Goal: Information Seeking & Learning: Learn about a topic

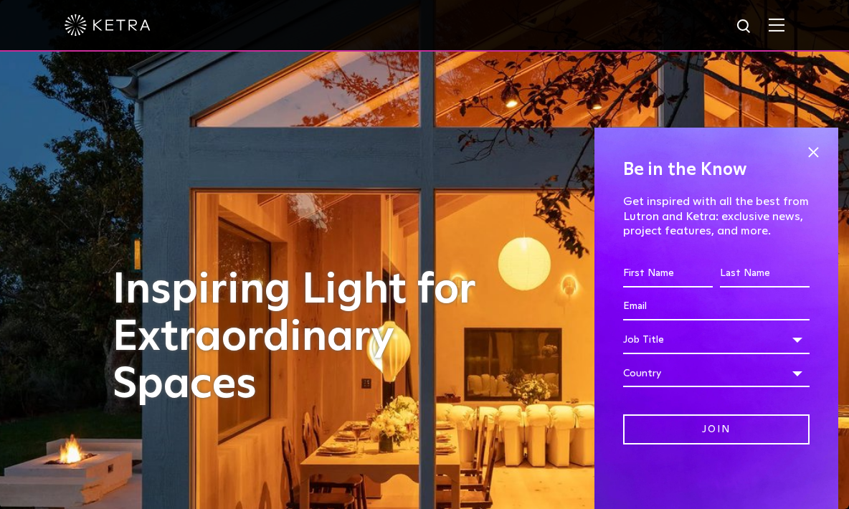
click at [784, 21] on img at bounding box center [776, 25] width 16 height 14
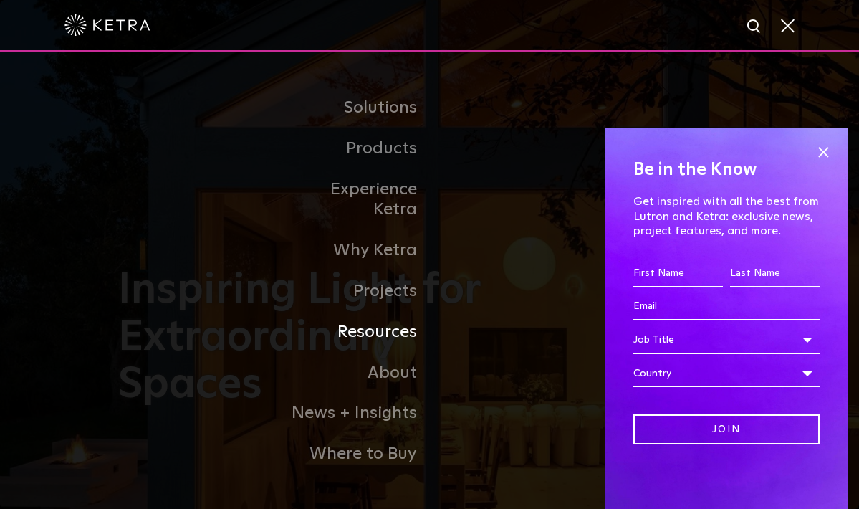
click at [388, 316] on link "Resources" at bounding box center [356, 332] width 147 height 41
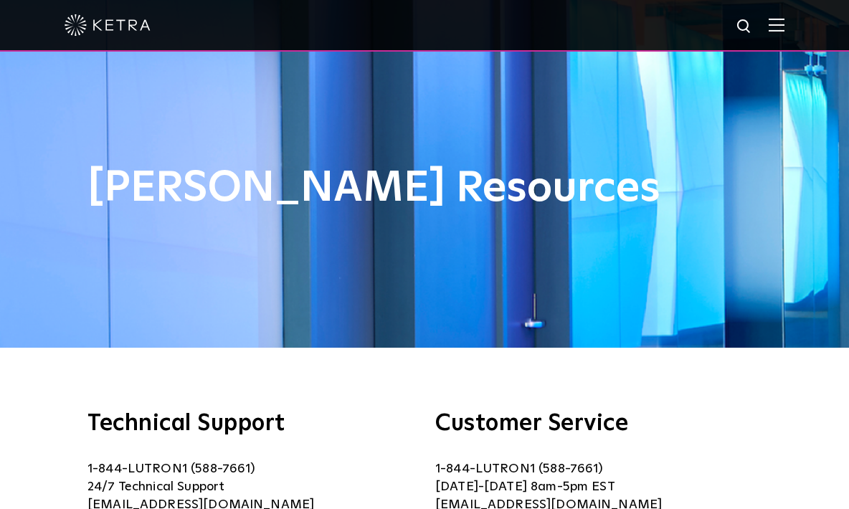
click at [784, 30] on img at bounding box center [776, 25] width 16 height 14
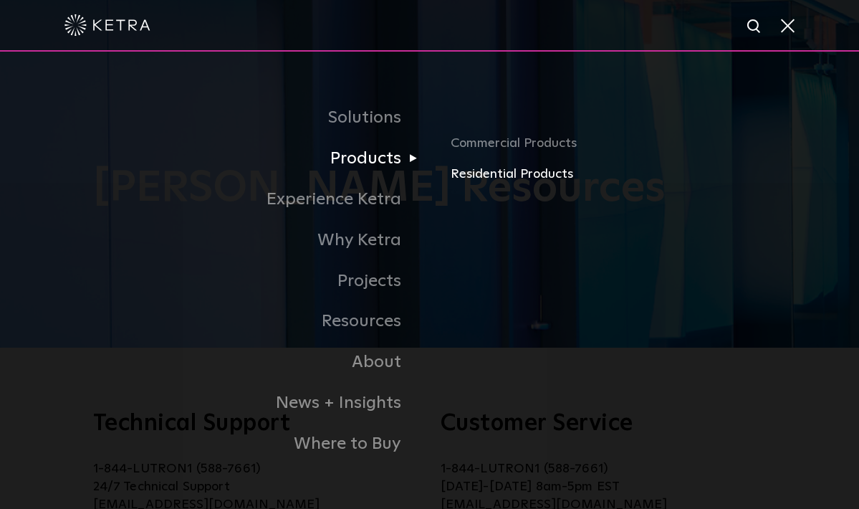
click at [486, 177] on link "Residential Products" at bounding box center [608, 174] width 315 height 21
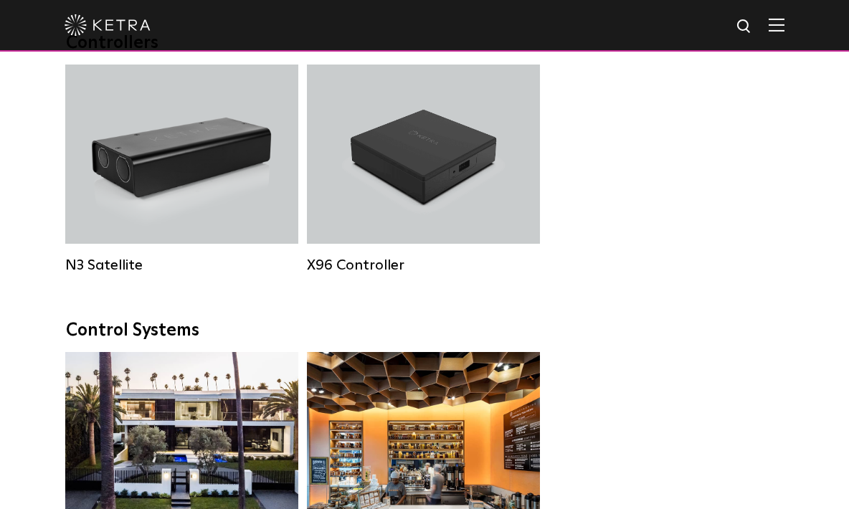
scroll to position [1361, 0]
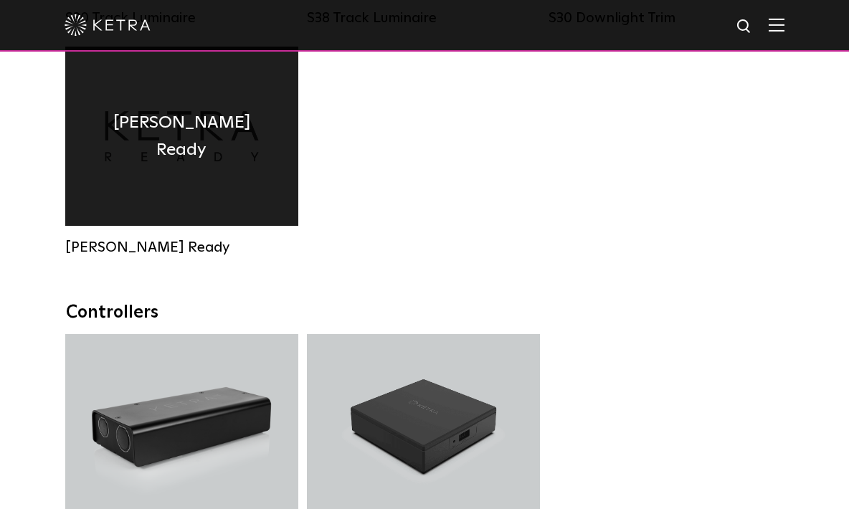
click at [173, 143] on h4 "Ketra Ready" at bounding box center [182, 136] width 190 height 55
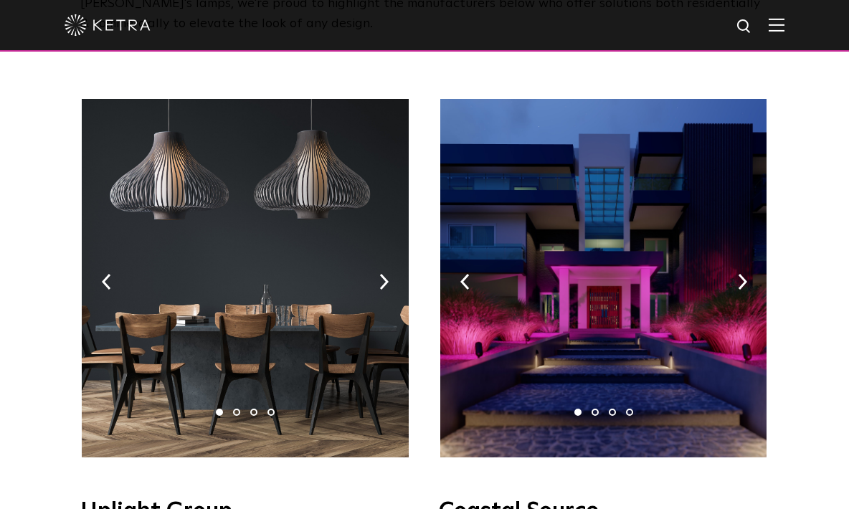
scroll to position [310, 0]
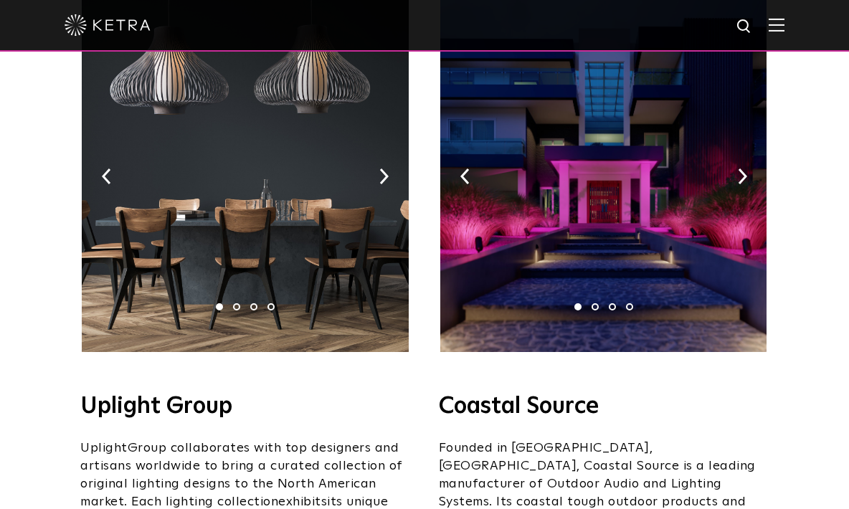
click at [236, 305] on li "2" at bounding box center [236, 306] width 7 height 7
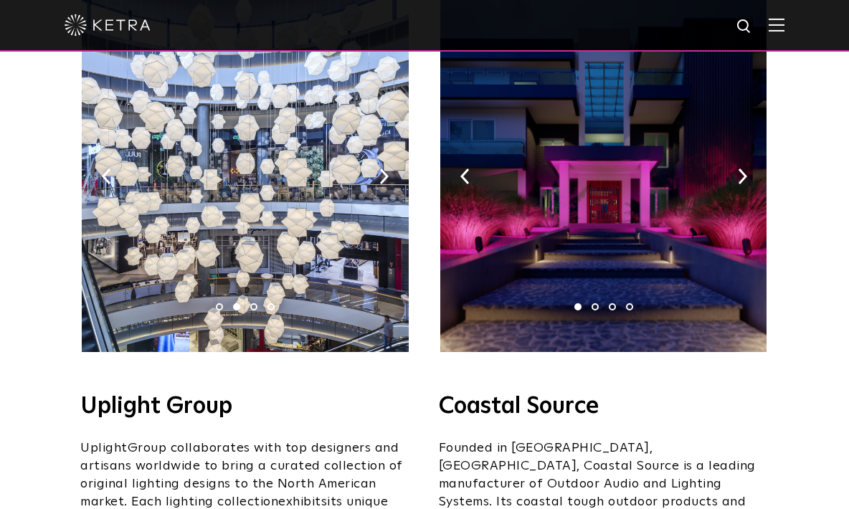
click at [252, 305] on li "3" at bounding box center [253, 306] width 7 height 7
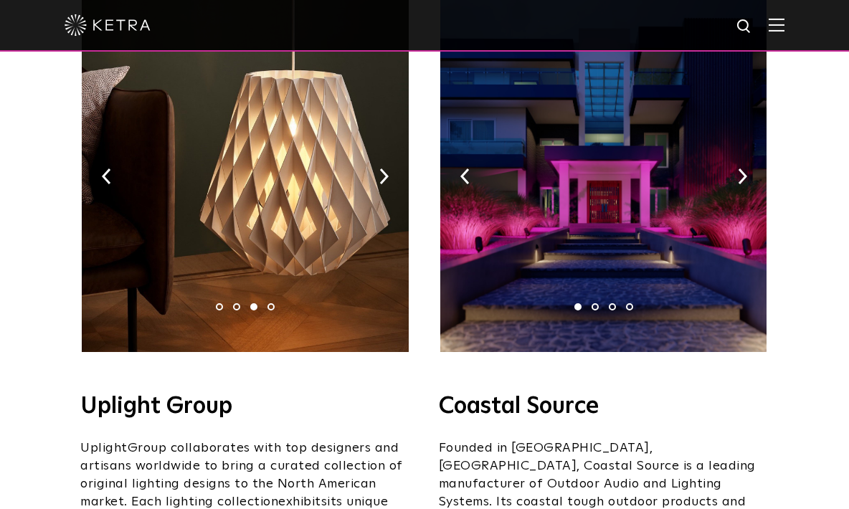
click at [269, 303] on li "4" at bounding box center [270, 306] width 7 height 7
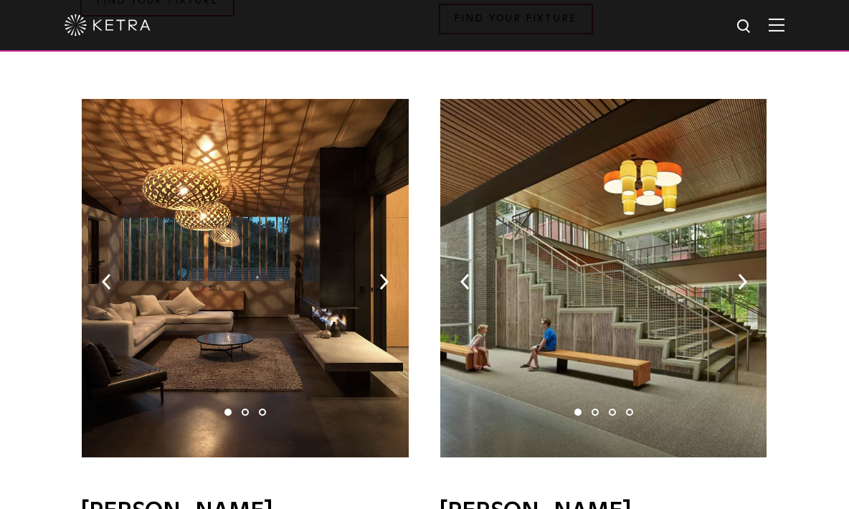
scroll to position [1013, 0]
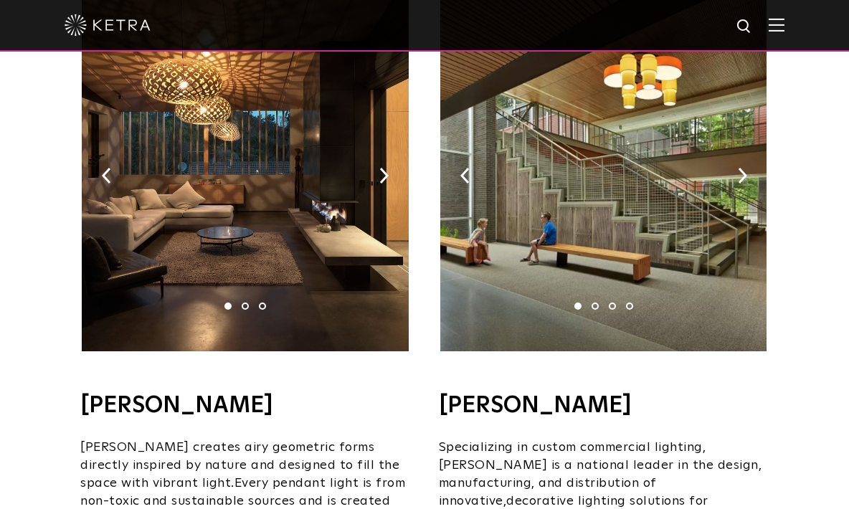
click at [248, 302] on li "2" at bounding box center [245, 305] width 7 height 7
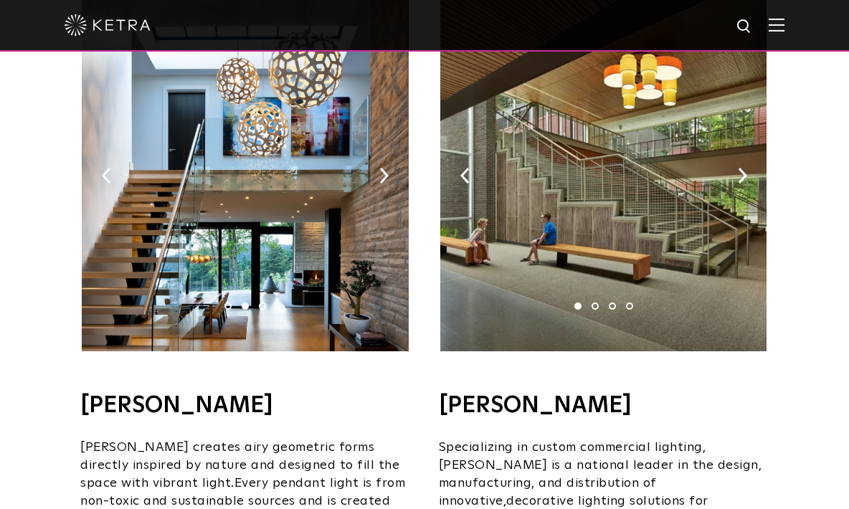
click at [259, 302] on li "3" at bounding box center [262, 305] width 7 height 7
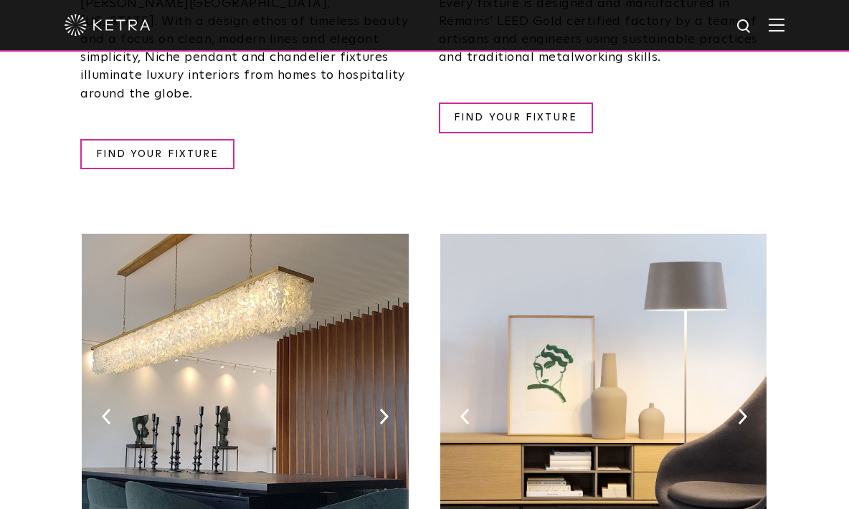
scroll to position [2289, 0]
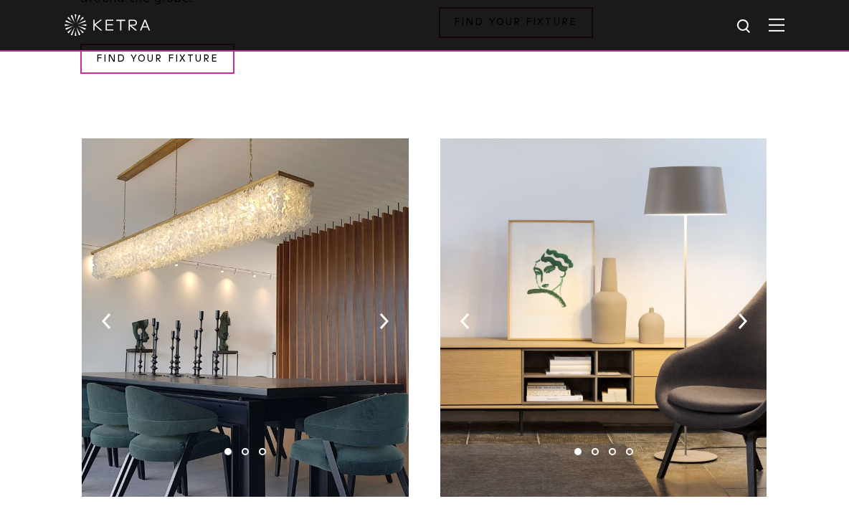
click at [245, 448] on li "2" at bounding box center [245, 451] width 7 height 7
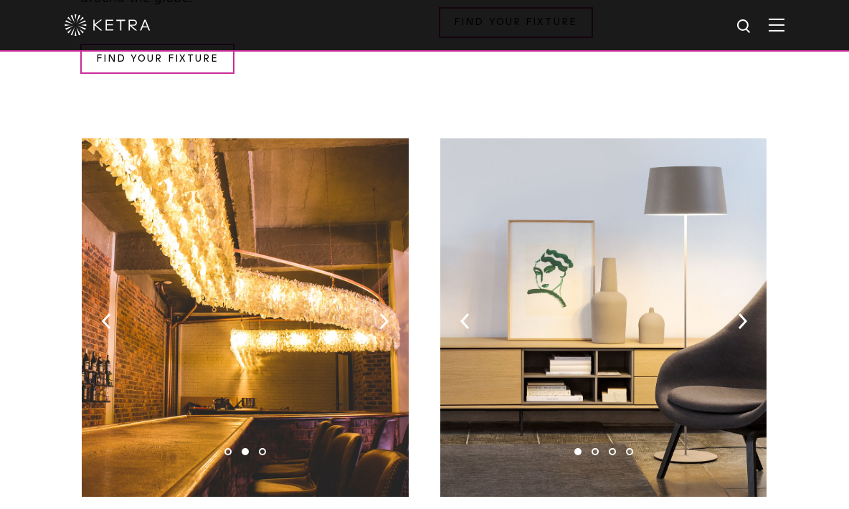
click at [264, 448] on li "3" at bounding box center [262, 451] width 7 height 7
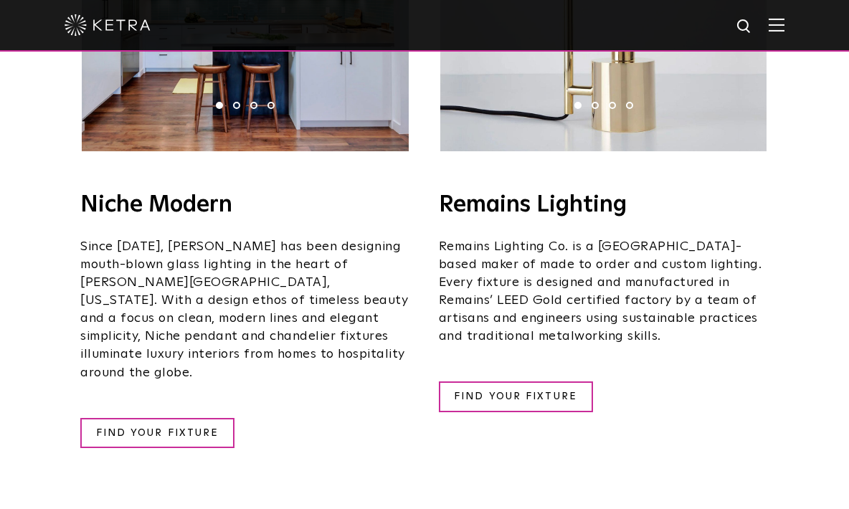
scroll to position [1912, 0]
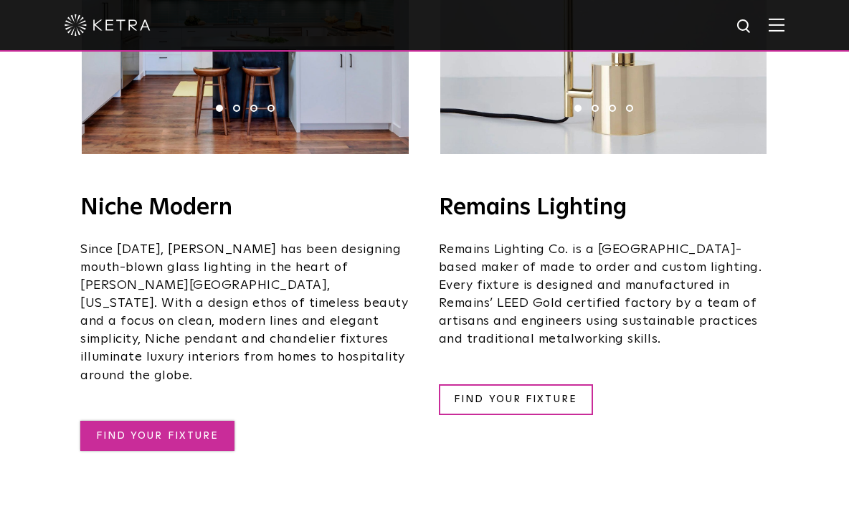
click at [171, 421] on link "FIND YOUR FIXTURE" at bounding box center [157, 436] width 154 height 31
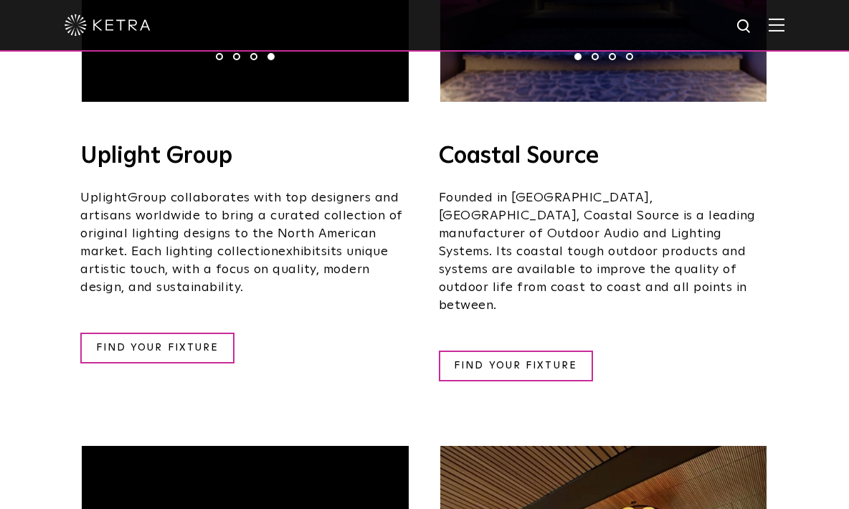
scroll to position [355, 0]
